Goal: Complete application form

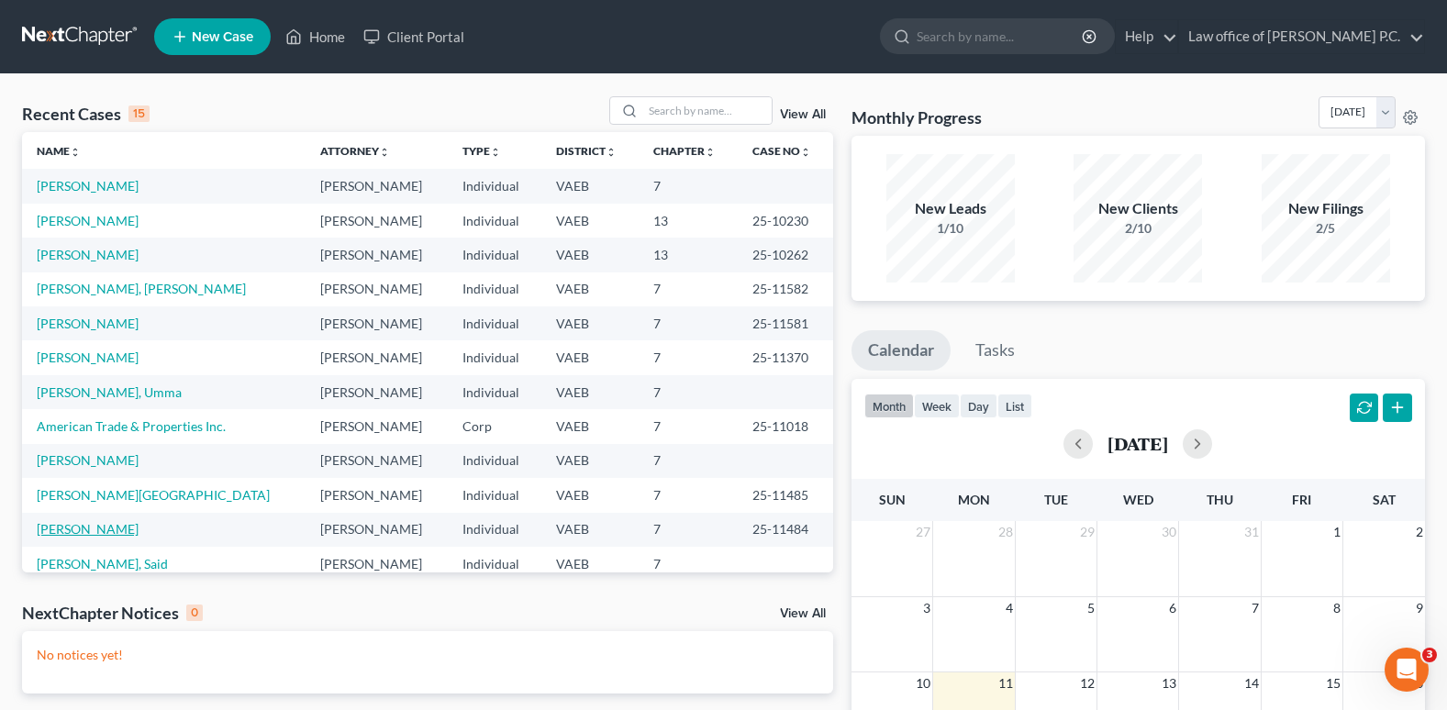
click at [68, 529] on link "[PERSON_NAME]" at bounding box center [88, 529] width 102 height 16
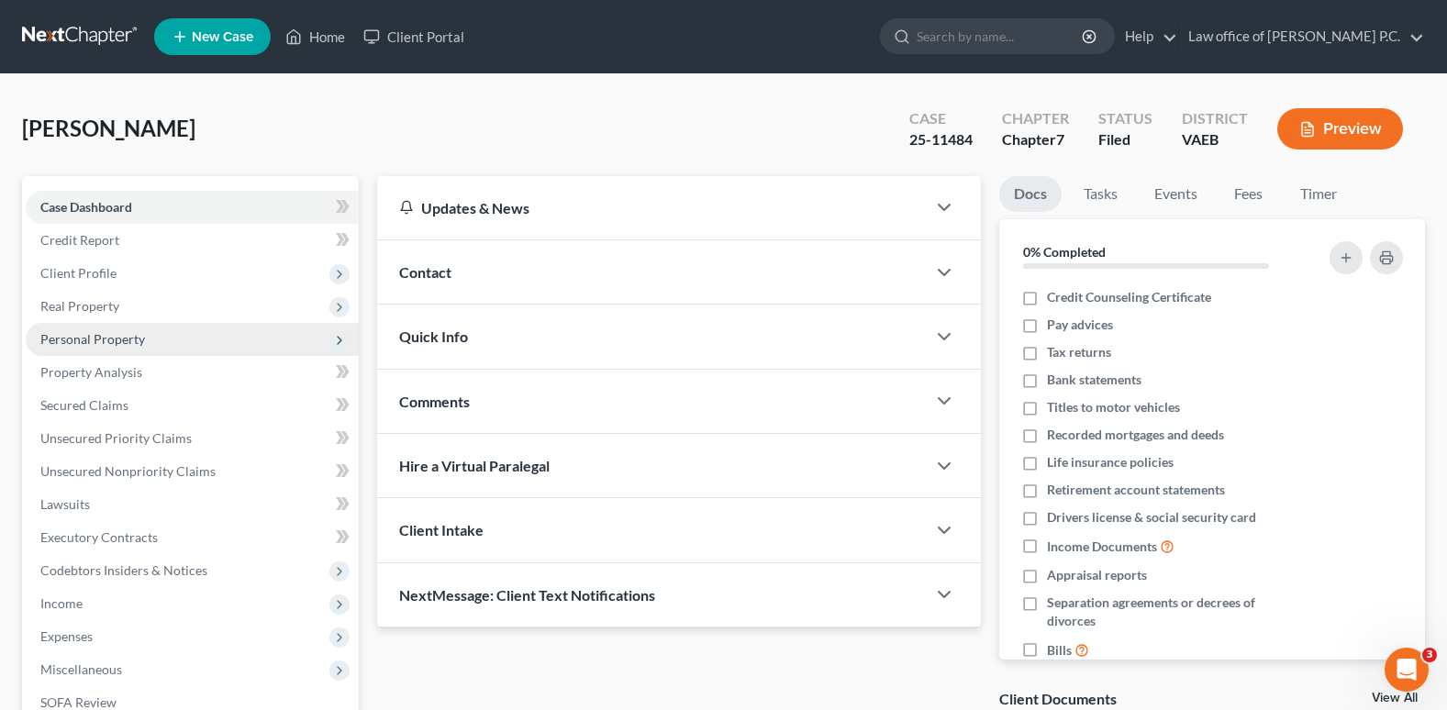
click at [92, 339] on span "Personal Property" at bounding box center [92, 339] width 105 height 16
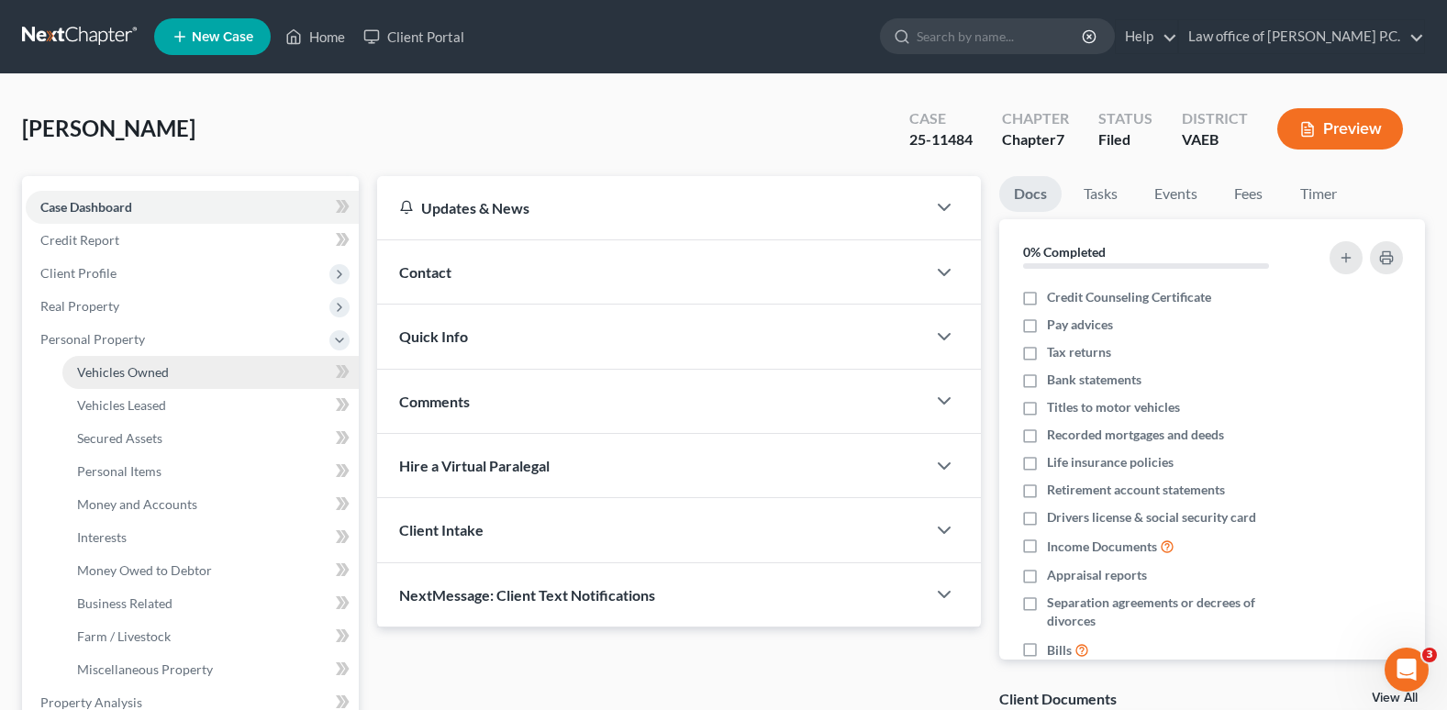
click at [134, 373] on span "Vehicles Owned" at bounding box center [123, 372] width 92 height 16
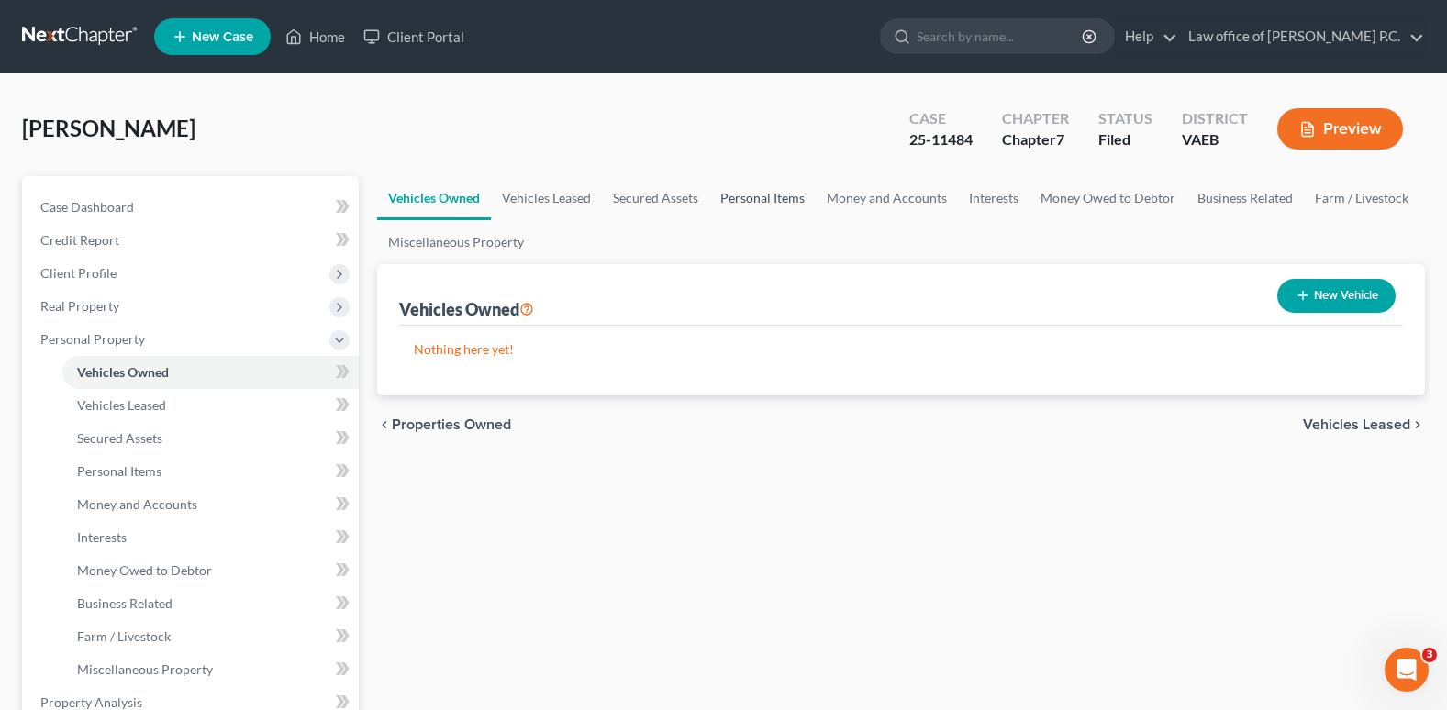
click at [791, 199] on link "Personal Items" at bounding box center [762, 198] width 106 height 44
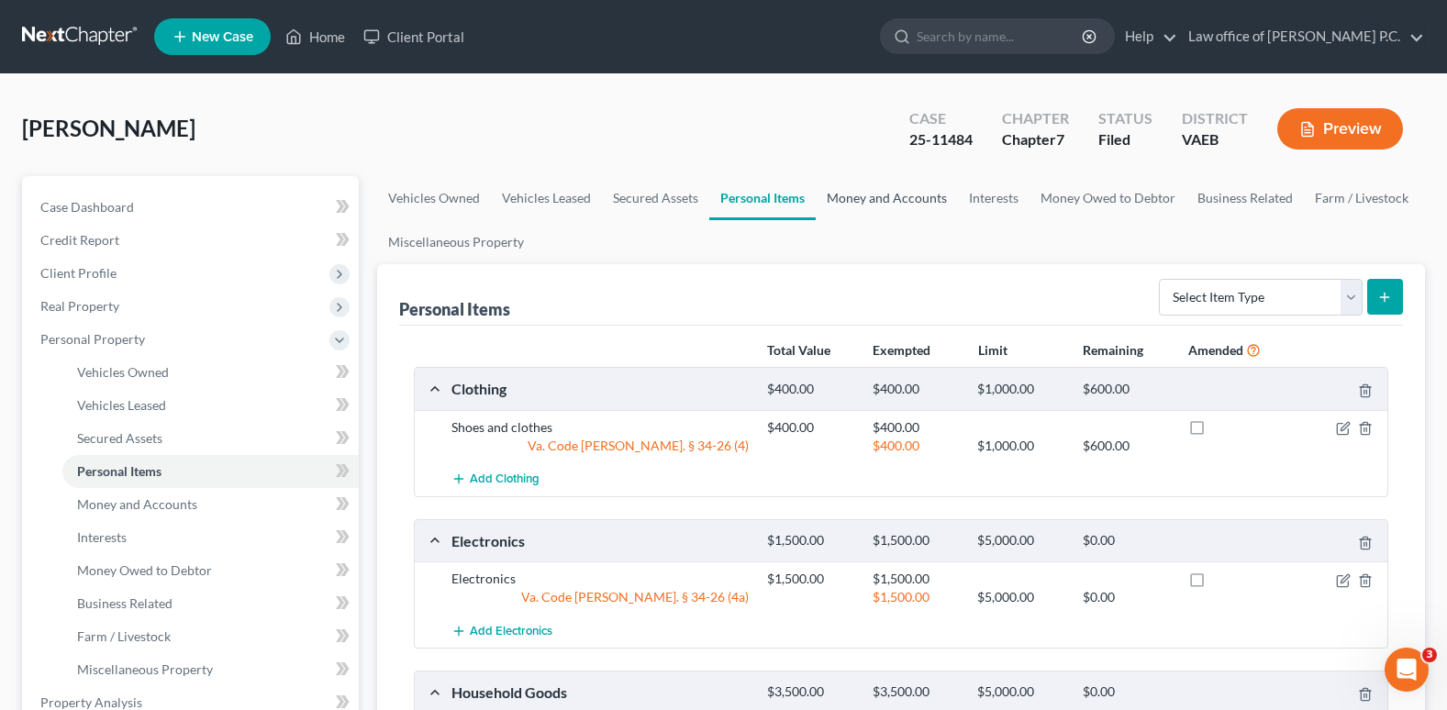
click at [897, 198] on link "Money and Accounts" at bounding box center [887, 198] width 142 height 44
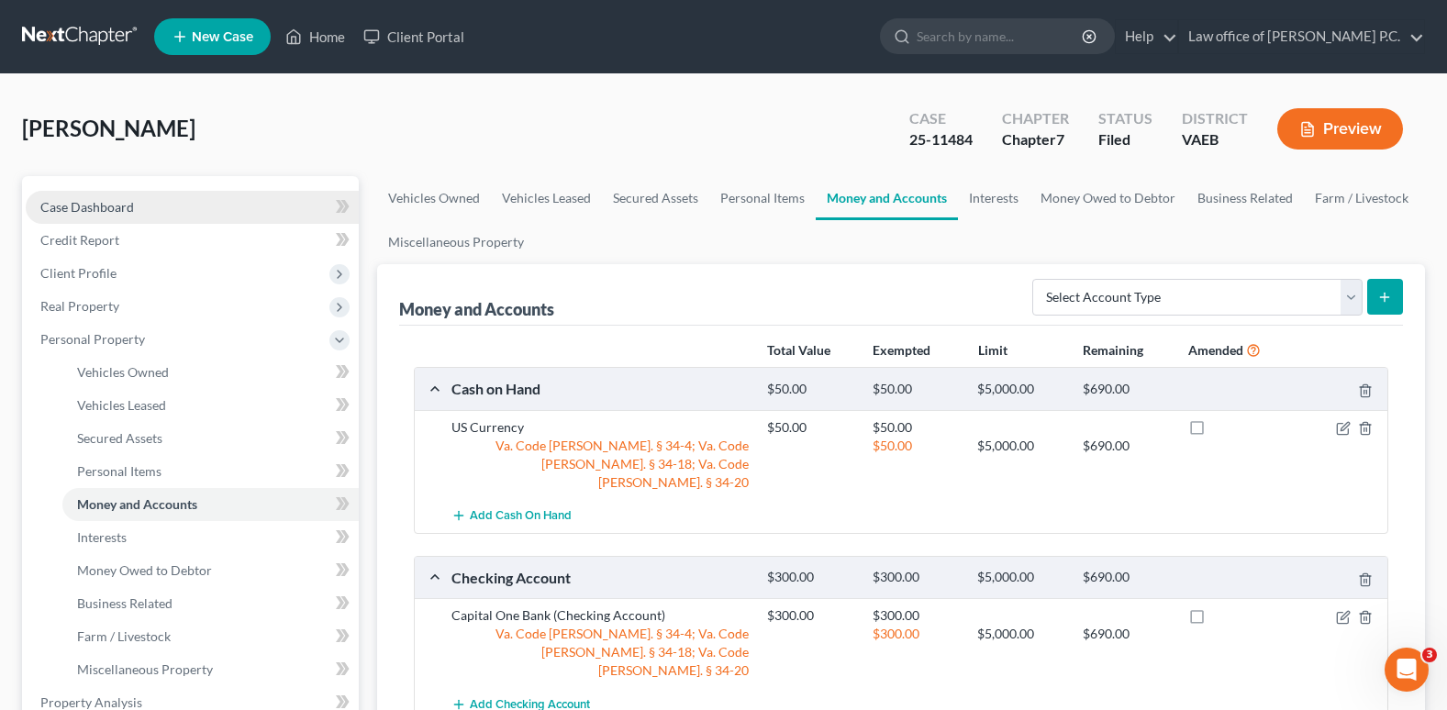
click at [90, 208] on span "Case Dashboard" at bounding box center [87, 207] width 94 height 16
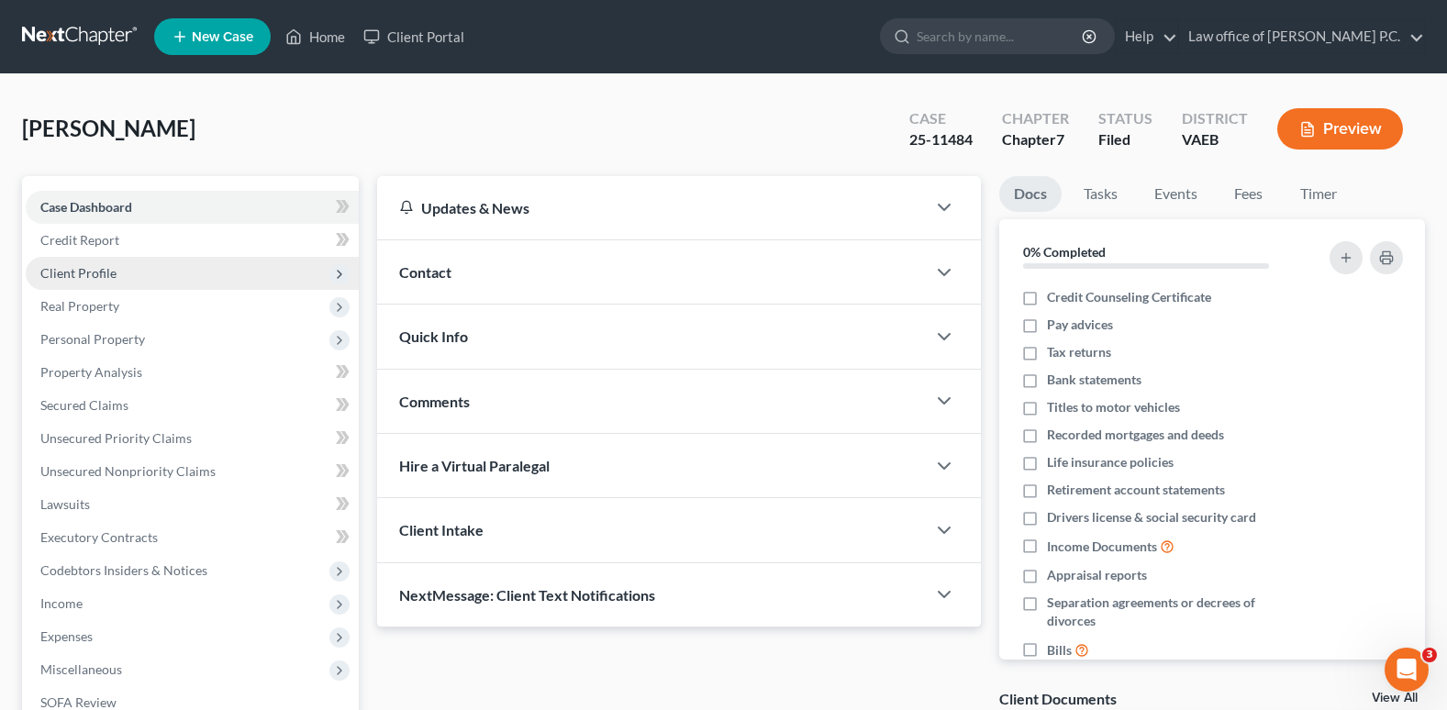
click at [78, 271] on span "Client Profile" at bounding box center [78, 273] width 76 height 16
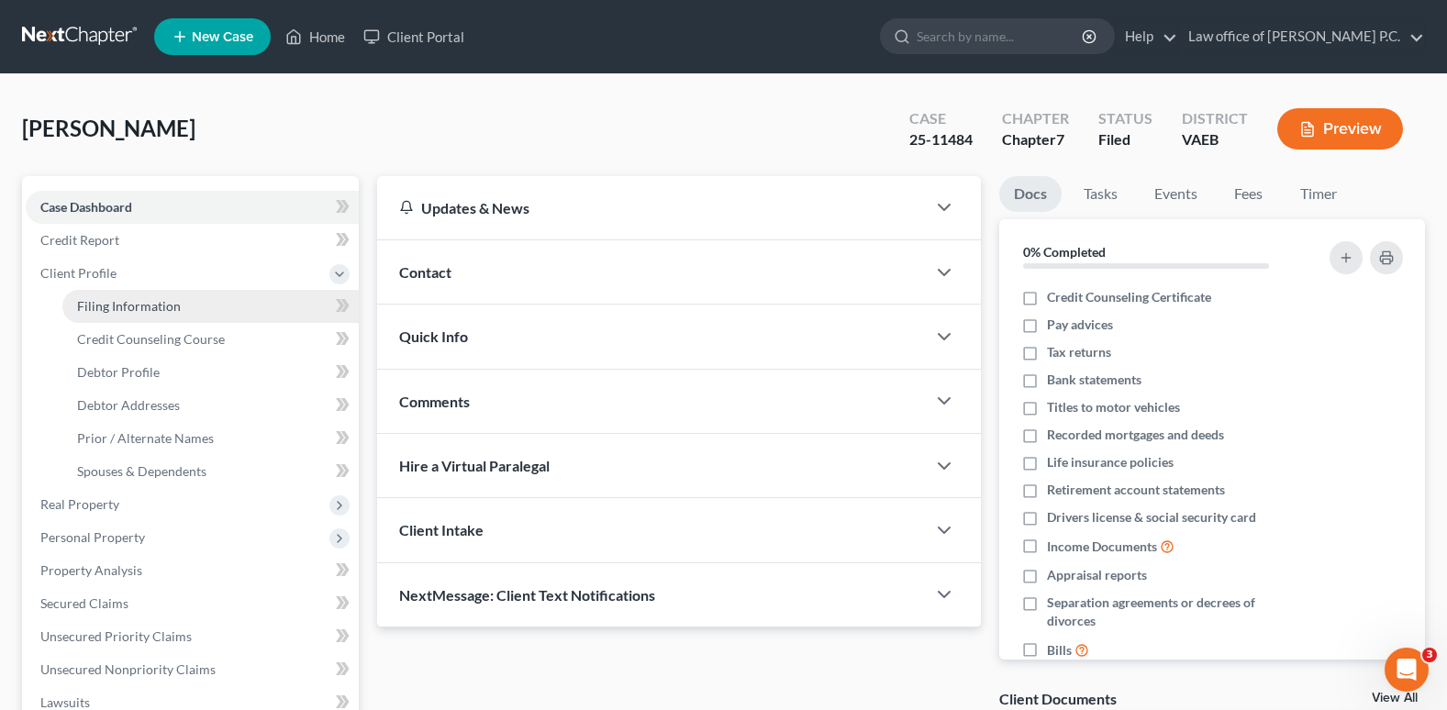
click at [101, 306] on span "Filing Information" at bounding box center [129, 306] width 104 height 16
select select "1"
select select "0"
select select "48"
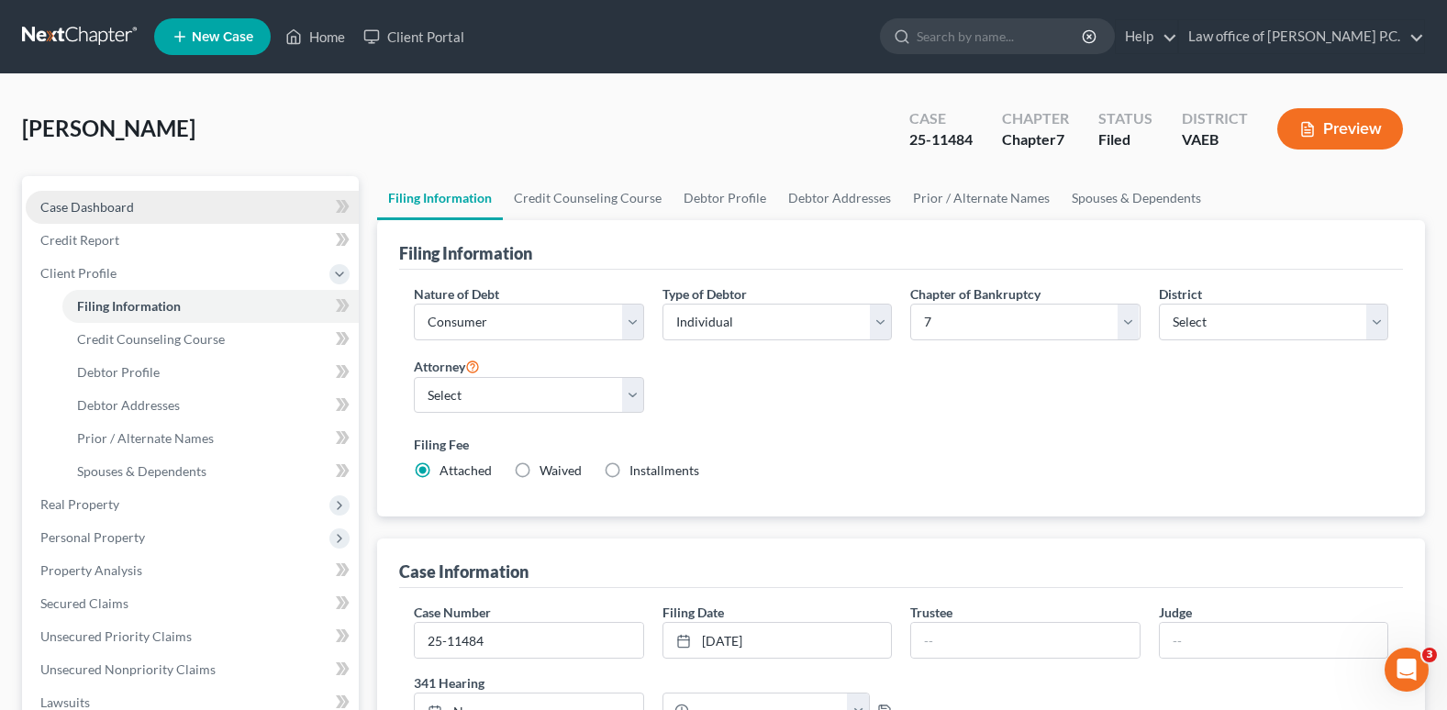
click at [95, 204] on span "Case Dashboard" at bounding box center [87, 207] width 94 height 16
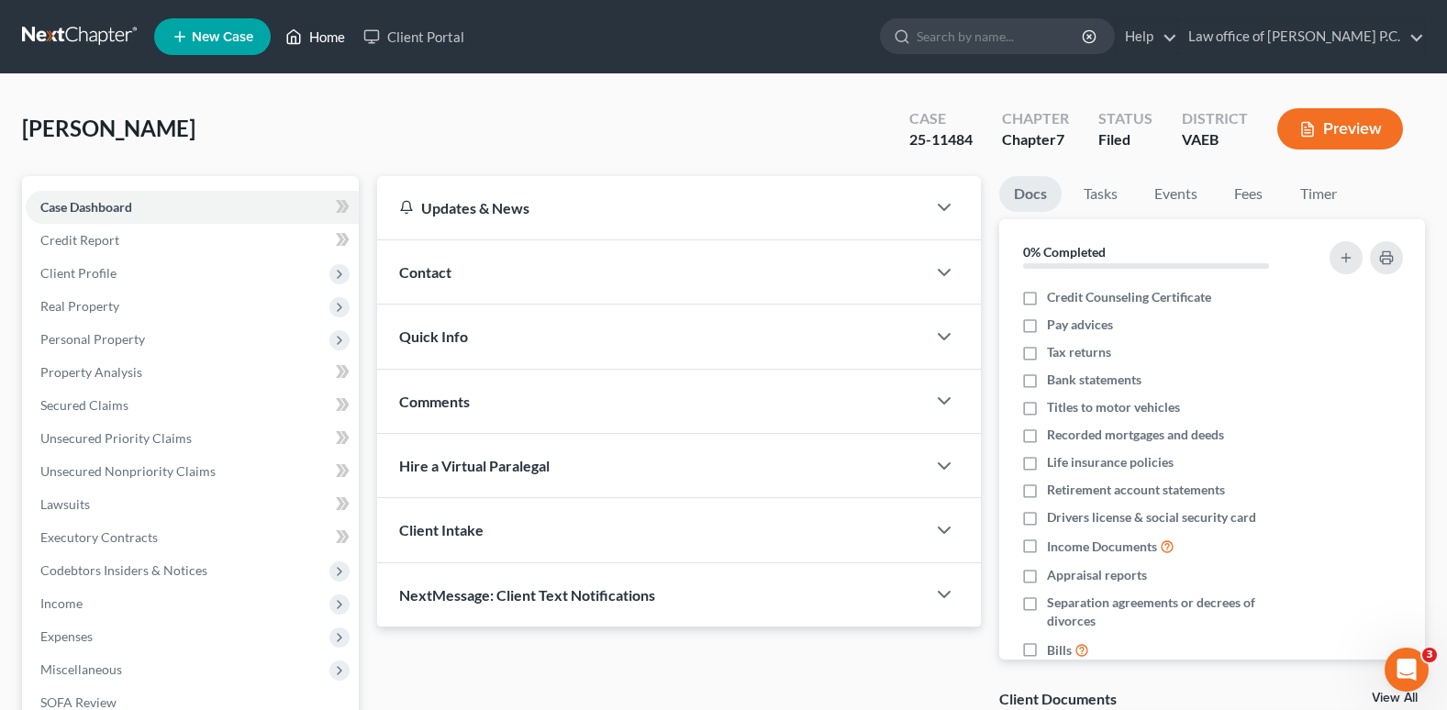
click at [328, 39] on link "Home" at bounding box center [315, 36] width 78 height 33
